Goal: Information Seeking & Learning: Find contact information

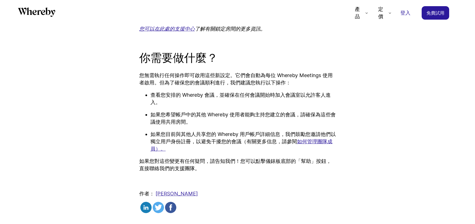
scroll to position [660, 0]
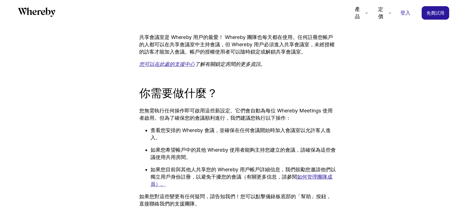
click at [182, 63] on font "您可以在此處的支援中心" at bounding box center [167, 64] width 56 height 6
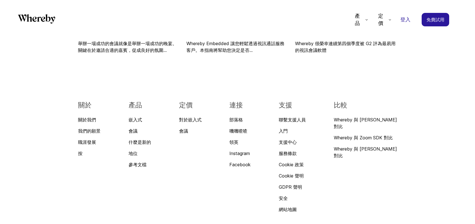
scroll to position [1094, 0]
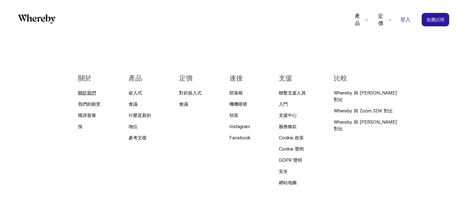
click at [89, 93] on font "關於我們" at bounding box center [87, 93] width 18 height 6
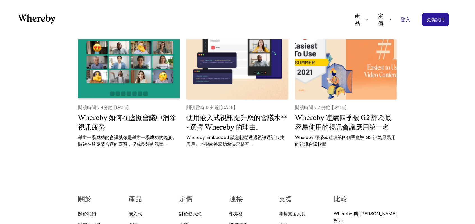
scroll to position [1094, 0]
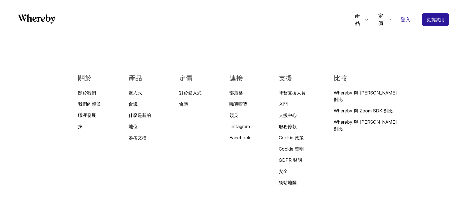
click at [287, 92] on font "聯繫支援人員" at bounding box center [292, 93] width 27 height 6
click at [287, 93] on font "聯繫支援人員" at bounding box center [292, 93] width 27 height 6
click at [288, 116] on font "支援中心" at bounding box center [288, 116] width 18 height 6
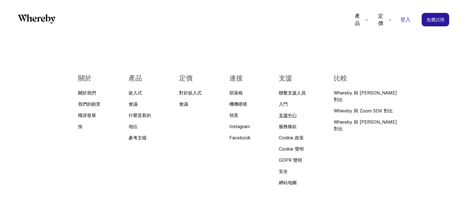
click at [288, 116] on font "支援中心" at bounding box center [288, 116] width 18 height 6
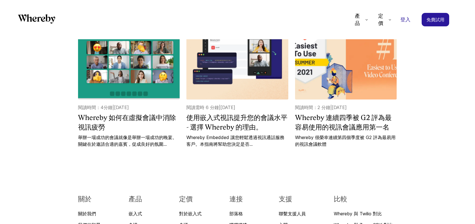
scroll to position [1094, 0]
